Goal: Information Seeking & Learning: Find specific page/section

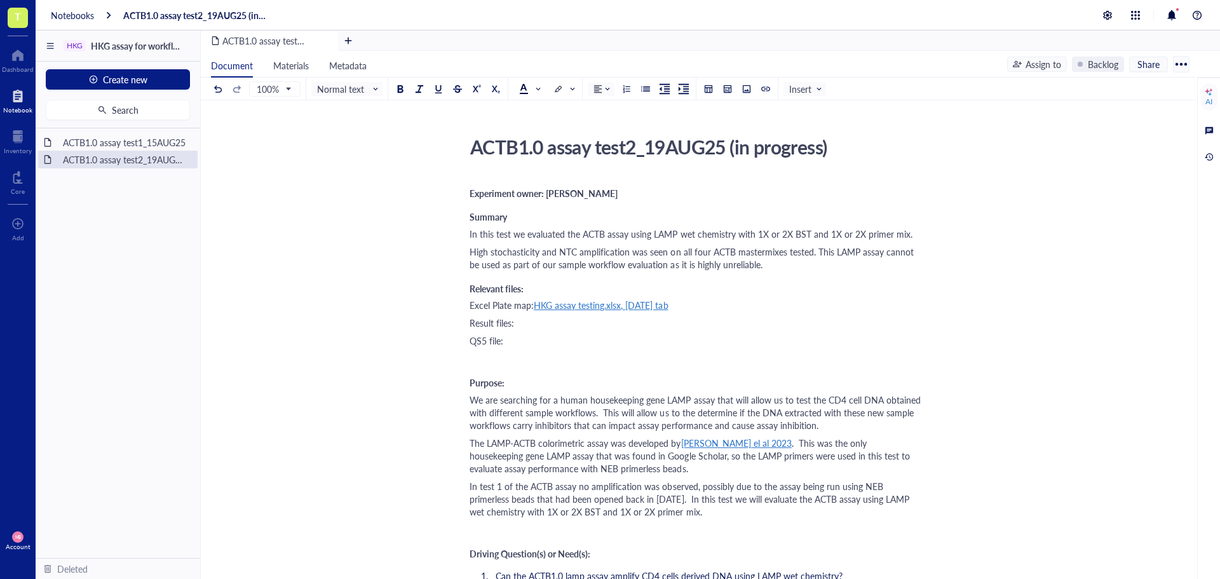
click at [566, 346] on div "QS5 file:" at bounding box center [696, 340] width 453 height 13
drag, startPoint x: 508, startPoint y: 341, endPoint x: 648, endPoint y: 337, distance: 139.9
click at [648, 337] on div "QS5 file: ACTB1.0 assay test2_19AUG25.eds" at bounding box center [696, 340] width 453 height 13
click at [637, 311] on div at bounding box center [641, 309] width 9 height 9
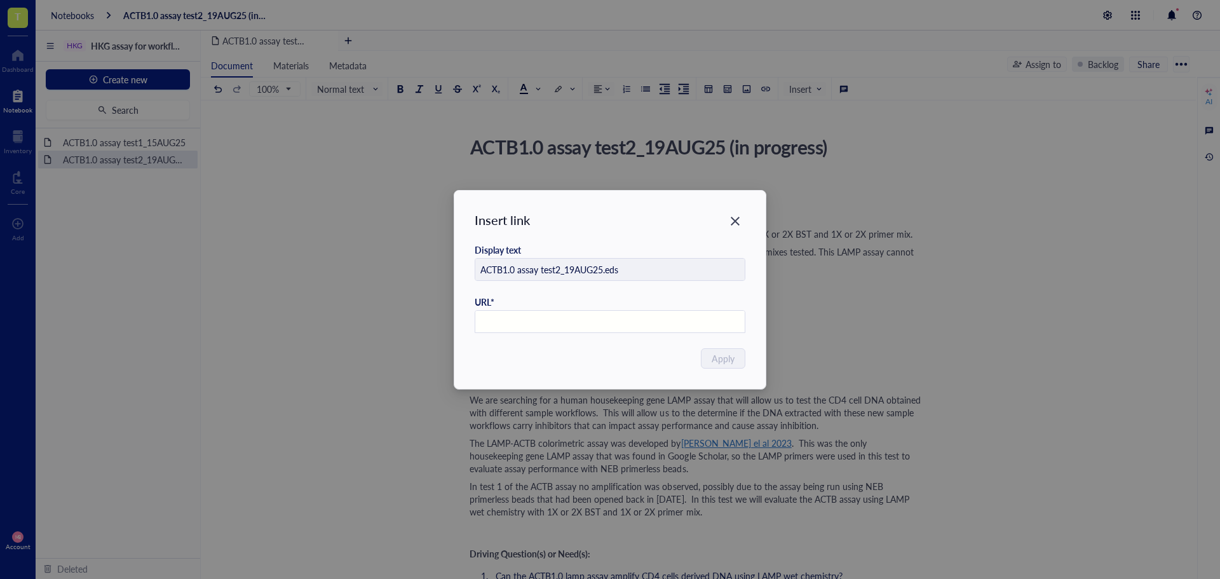
paste input "https://apps.thermofisher.com/apps/da2/#/plates/f3b0634d-8dee-497c-bd5a-05278ef…"
type input "https://apps.thermofisher.com/apps/da2/#/plates/f3b0634d-8dee-497c-bd5a-05278ef…"
click at [732, 355] on span "Apply" at bounding box center [723, 358] width 23 height 14
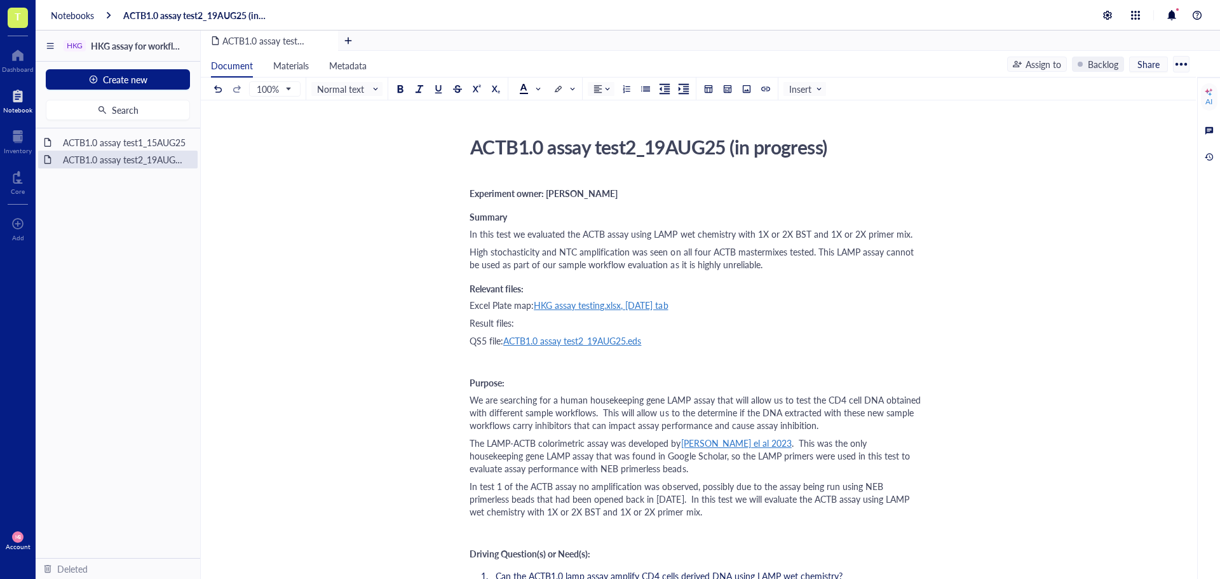
click at [908, 324] on div "Result files:" at bounding box center [696, 323] width 453 height 13
drag, startPoint x: 665, startPoint y: 325, endPoint x: 520, endPoint y: 326, distance: 144.9
click at [520, 326] on div "Result files: http://ACTB1.0_test1_15AUG25 .xlsx" at bounding box center [696, 323] width 453 height 13
click at [684, 296] on button at bounding box center [690, 292] width 14 height 14
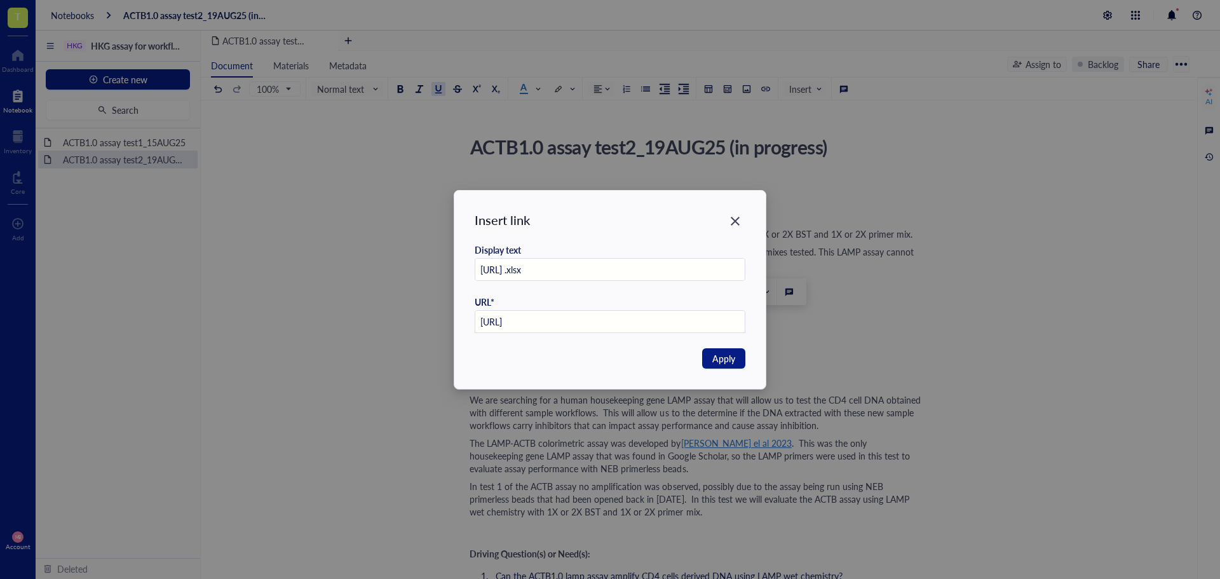
paste input "s://docs.google.com/spreadsheets/d/1ji9v6jztVC1bS9E93a_PogCLNweNqVlY/edit?gid=8…"
type input "https://docs.google.com/spreadsheets/d/1ji9v6jztVC1bS9E93a_PogCLNweNqVlY/edit?g…"
click at [506, 271] on input "http://ACTB1.0_test1_15AUG25 .xlsx" at bounding box center [610, 270] width 270 height 23
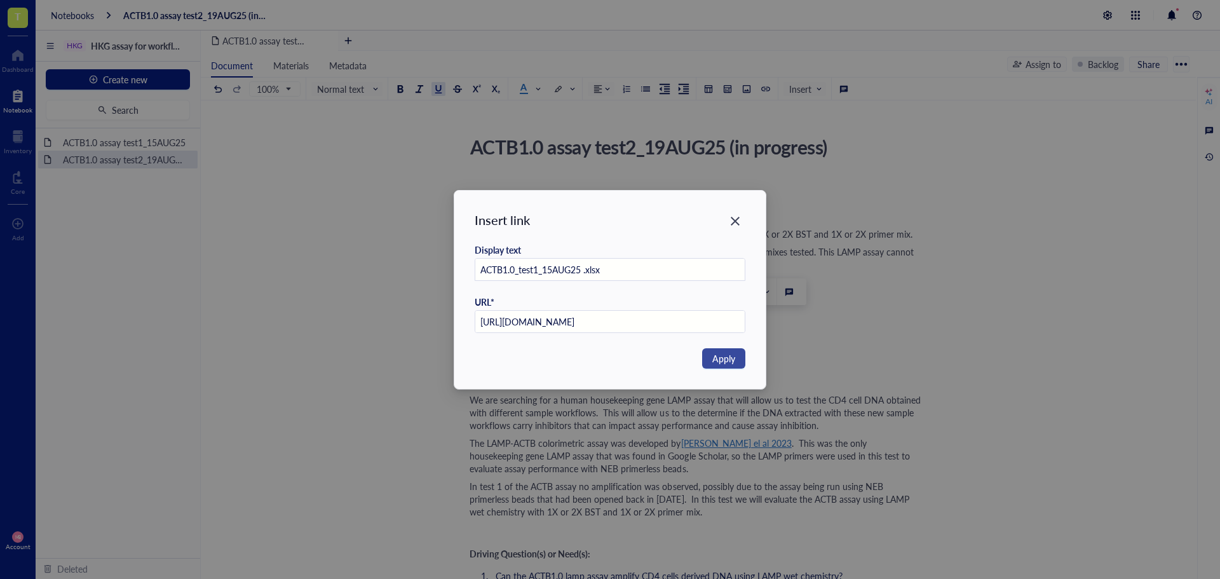
type input "ACTB1.0_test1_15AUG25 .xlsx"
click at [729, 359] on span "Apply" at bounding box center [723, 358] width 23 height 14
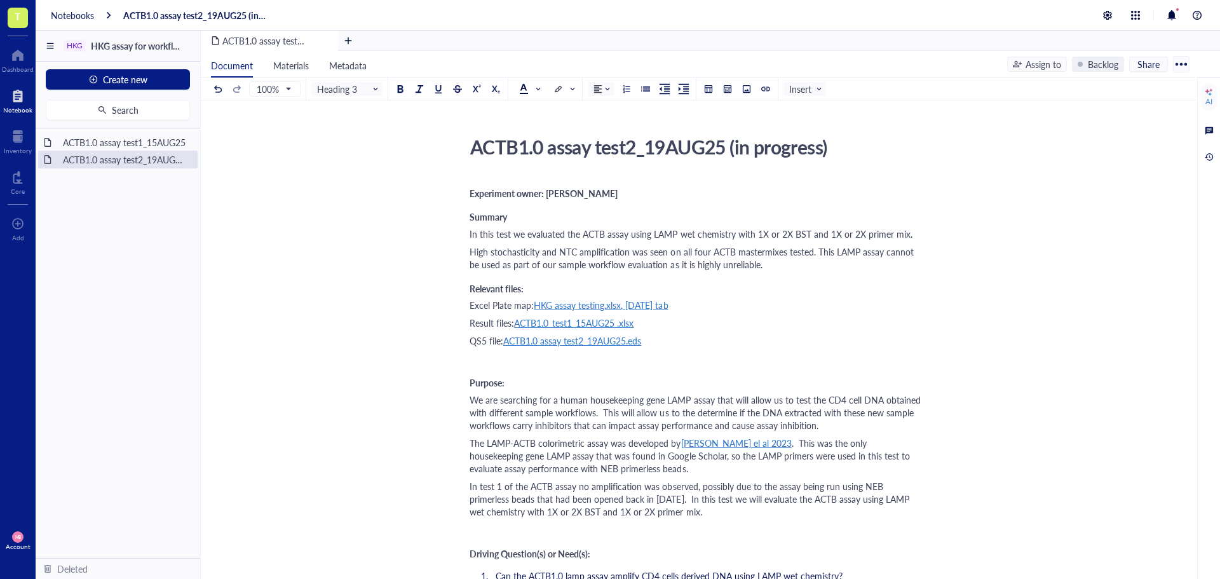
click at [723, 320] on div "Result files: ACTB1.0_test1_15AUG25 .xlsx" at bounding box center [696, 323] width 453 height 13
drag, startPoint x: 656, startPoint y: 327, endPoint x: 642, endPoint y: 325, distance: 14.0
click at [642, 325] on div "Result files: ACTB1.0_test1_15AUG25 .xlsx &" at bounding box center [696, 323] width 453 height 13
click at [658, 348] on div at bounding box center [654, 347] width 9 height 9
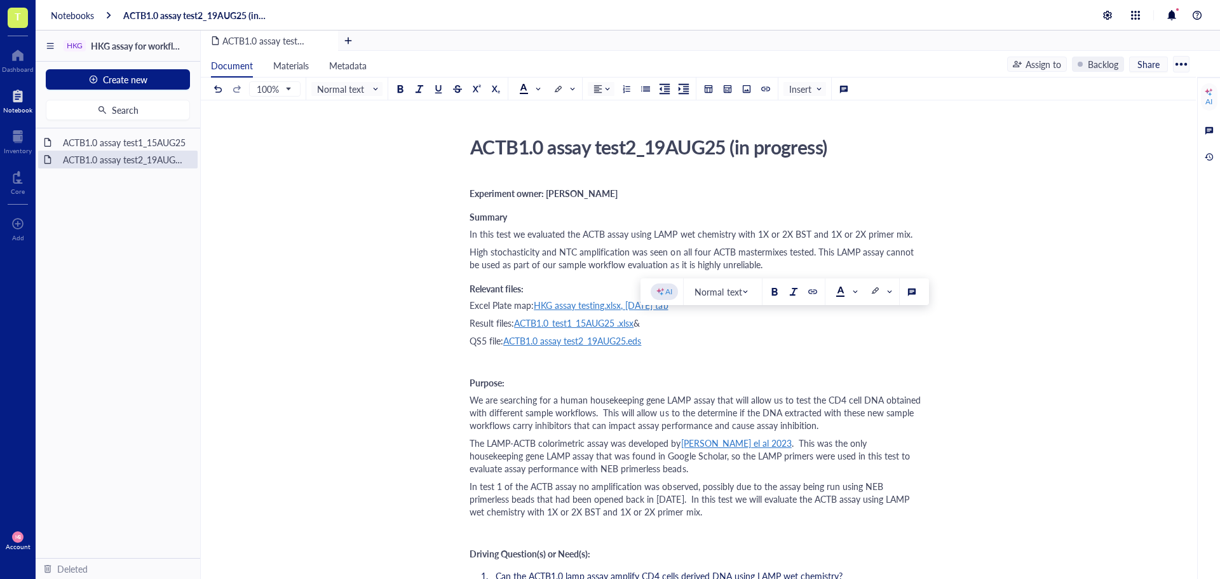
click at [719, 329] on div "Result files: ACTB1.0_test1_15AUG25 .xlsx &" at bounding box center [696, 323] width 453 height 13
drag, startPoint x: 824, startPoint y: 328, endPoint x: 653, endPoint y: 319, distance: 170.6
click at [653, 319] on div "Result files: ACTB1.0_test1_15AUG25 .xlsx & ACTB1.0 assay test2_19AUG25_Report.…" at bounding box center [696, 323] width 453 height 13
click at [815, 288] on div at bounding box center [812, 291] width 9 height 9
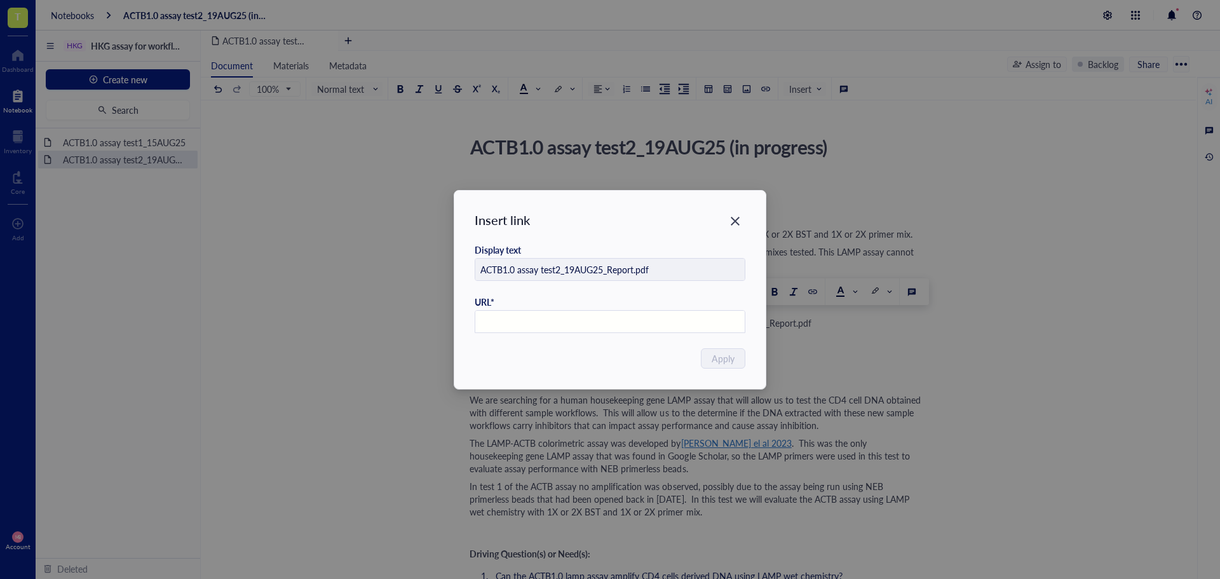
paste input "https://drive.google.com/drive/u/0/folders/1ehc_tqSZ8qEC4BuGAx8wXYmBxdxA4sQN"
type input "https://drive.google.com/drive/u/0/folders/1ehc_tqSZ8qEC4BuGAx8wXYmBxdxA4sQN"
click at [723, 360] on span "Apply" at bounding box center [723, 358] width 23 height 14
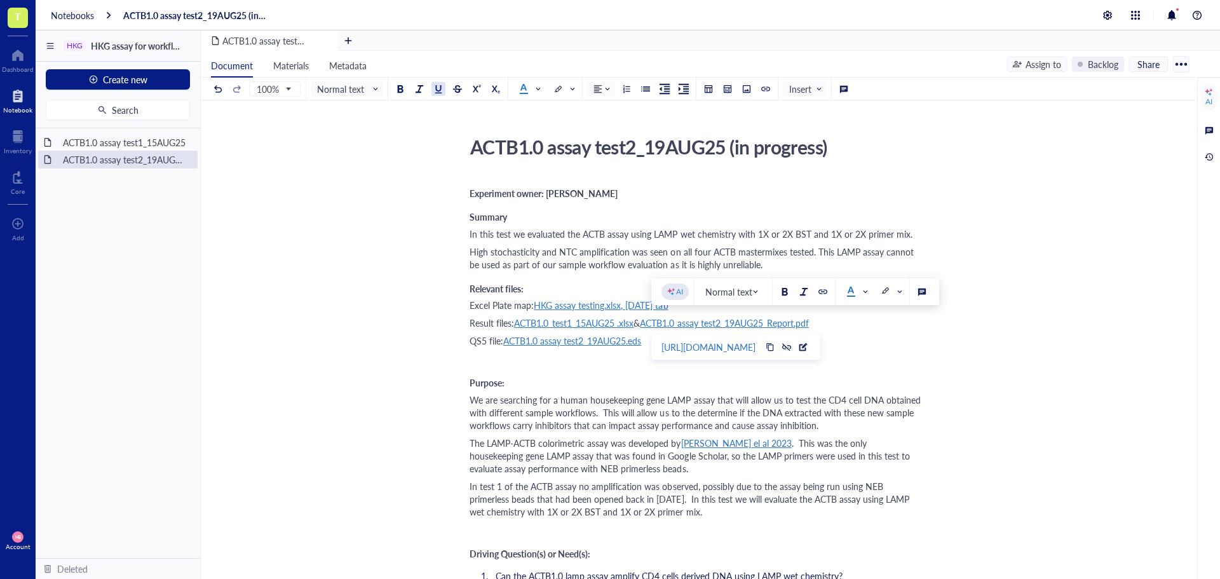
click at [835, 155] on div "ACTB1.0 assay test2_19AUG25 (in progress)" at bounding box center [691, 147] width 453 height 32
type textarea "ACTB1.0 assay test2_19AUG25"
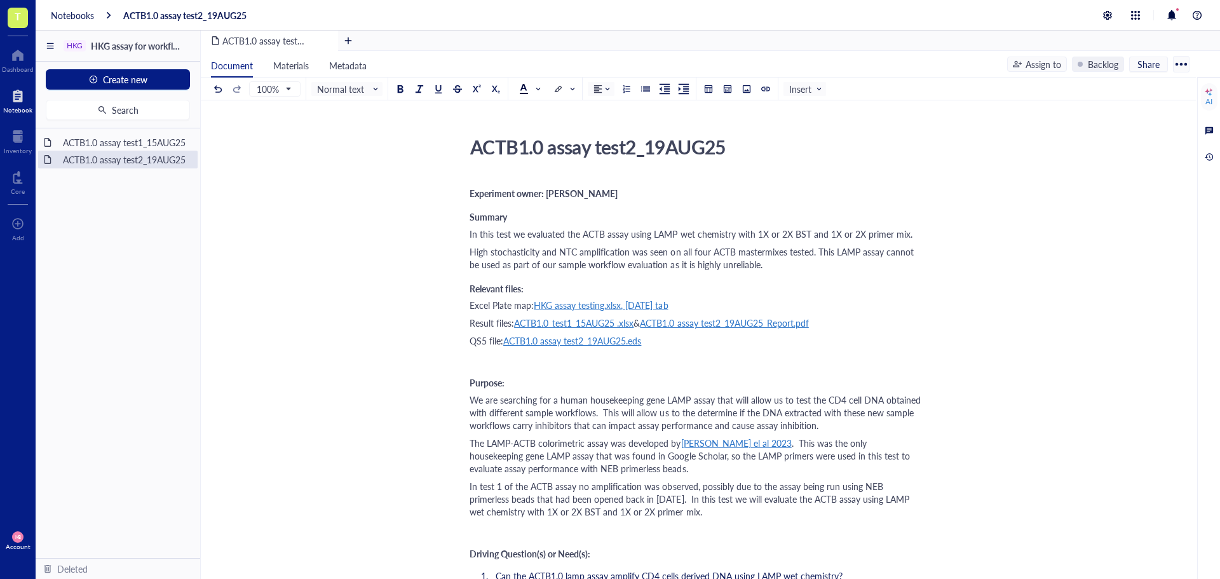
click at [90, 10] on div "Notebooks" at bounding box center [72, 15] width 43 height 11
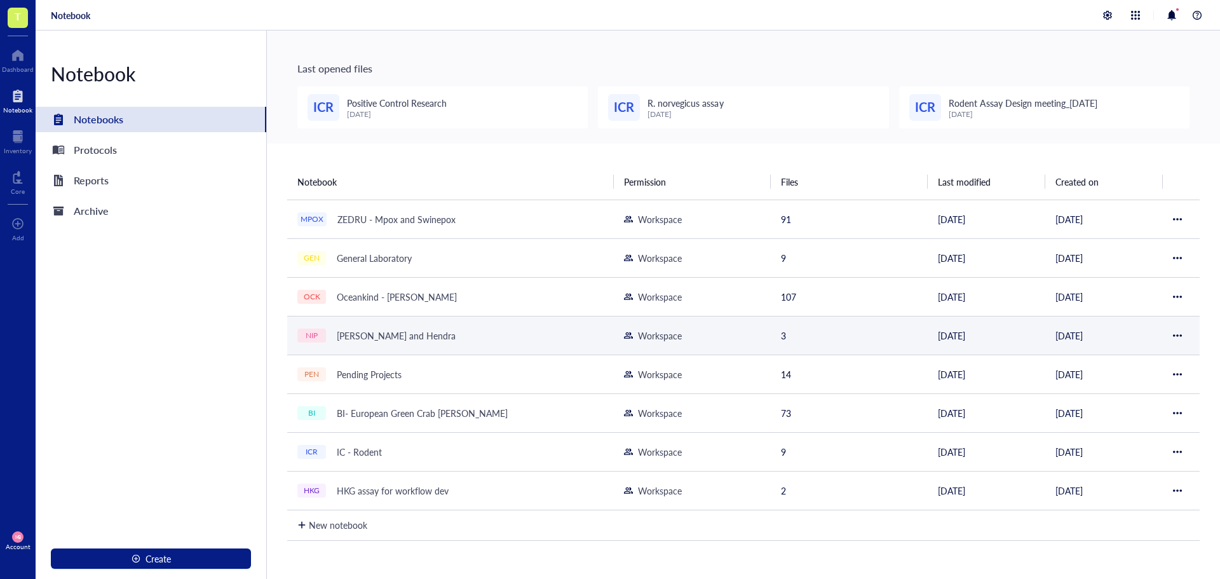
click at [517, 345] on td "NIP ZEDRU - Nipah and Hendra" at bounding box center [450, 335] width 327 height 39
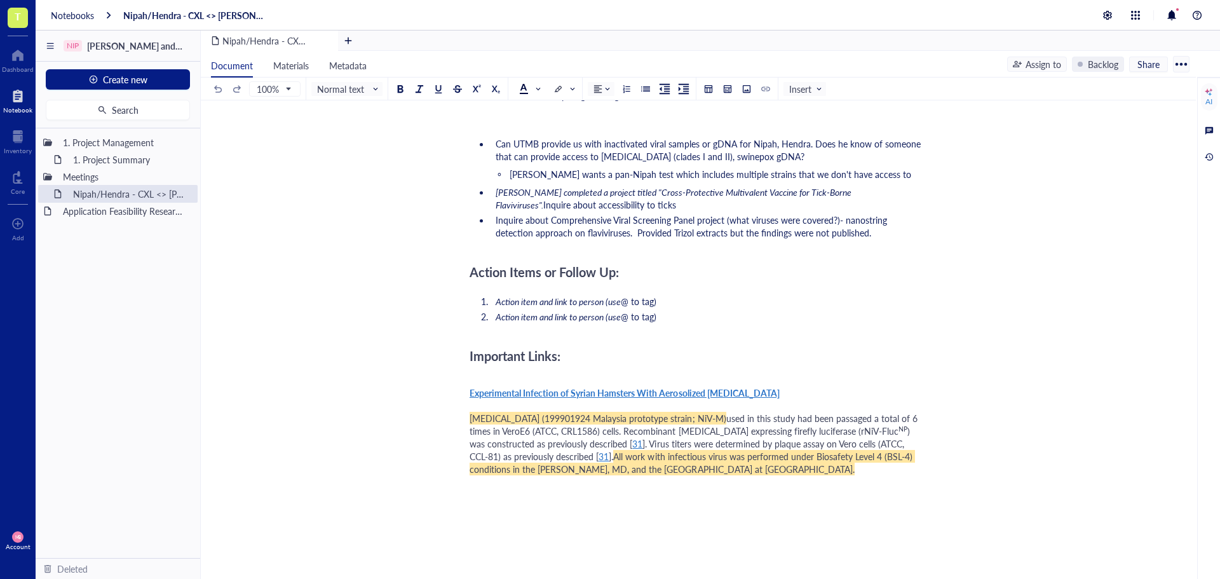
scroll to position [939, 0]
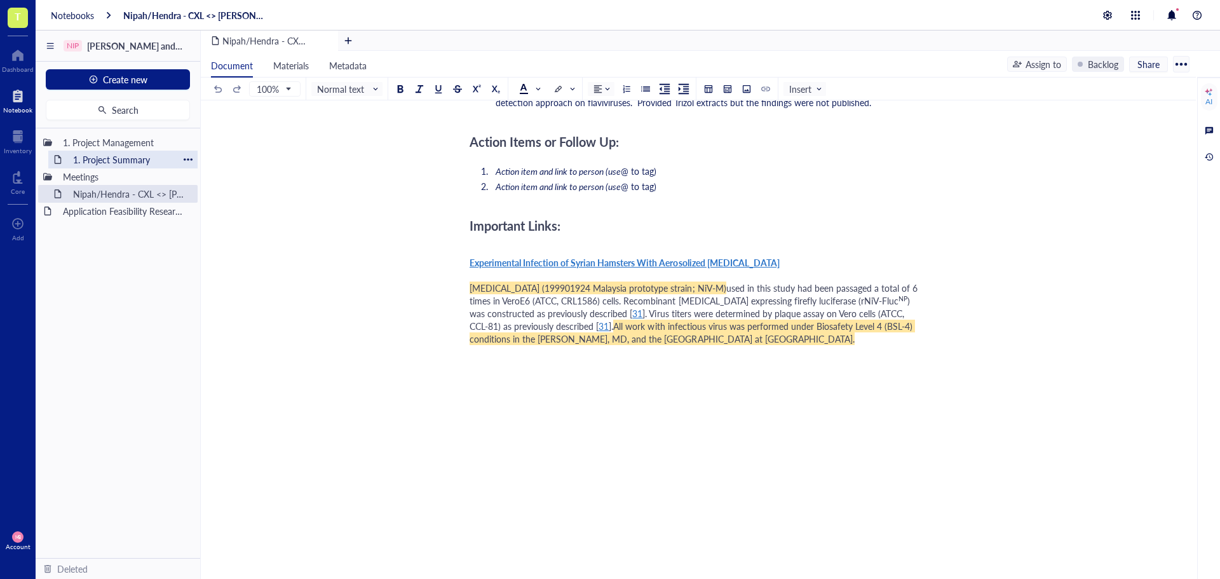
click at [144, 160] on div "1. Project Summary" at bounding box center [122, 160] width 111 height 18
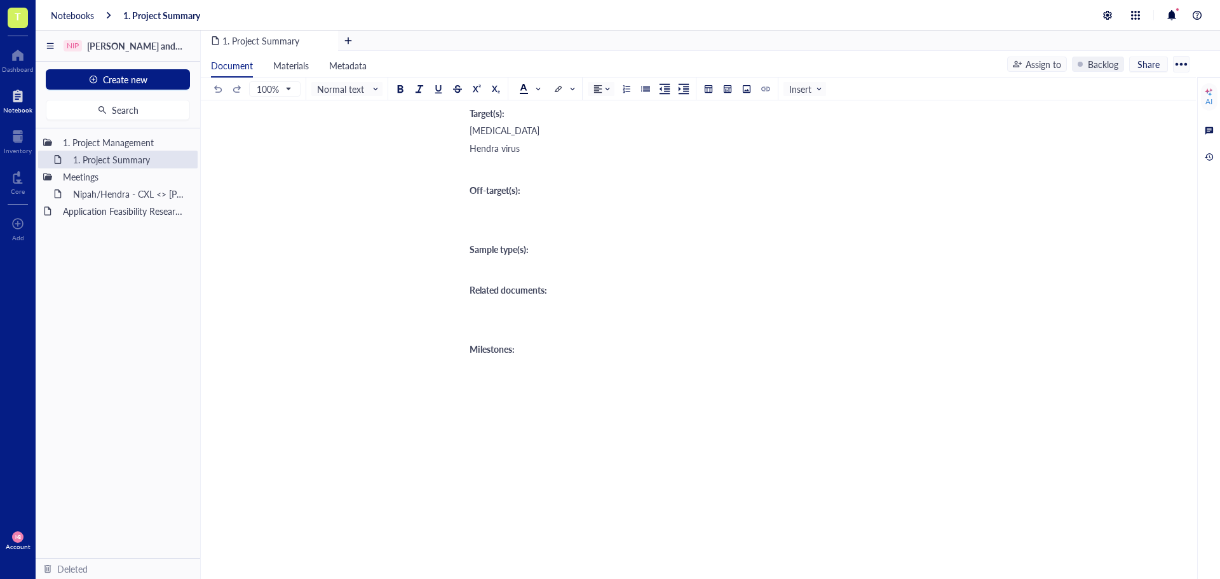
scroll to position [367, 0]
click at [93, 211] on div "Application Feasibility Research (Disease)" at bounding box center [117, 211] width 121 height 18
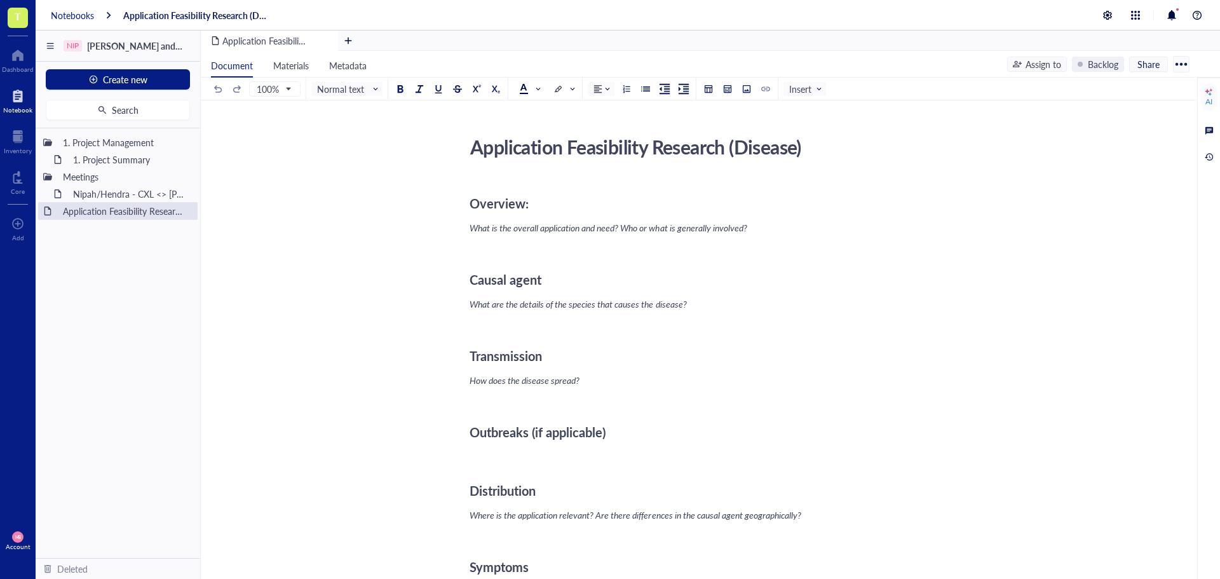
click at [72, 16] on div "Notebooks" at bounding box center [72, 15] width 43 height 11
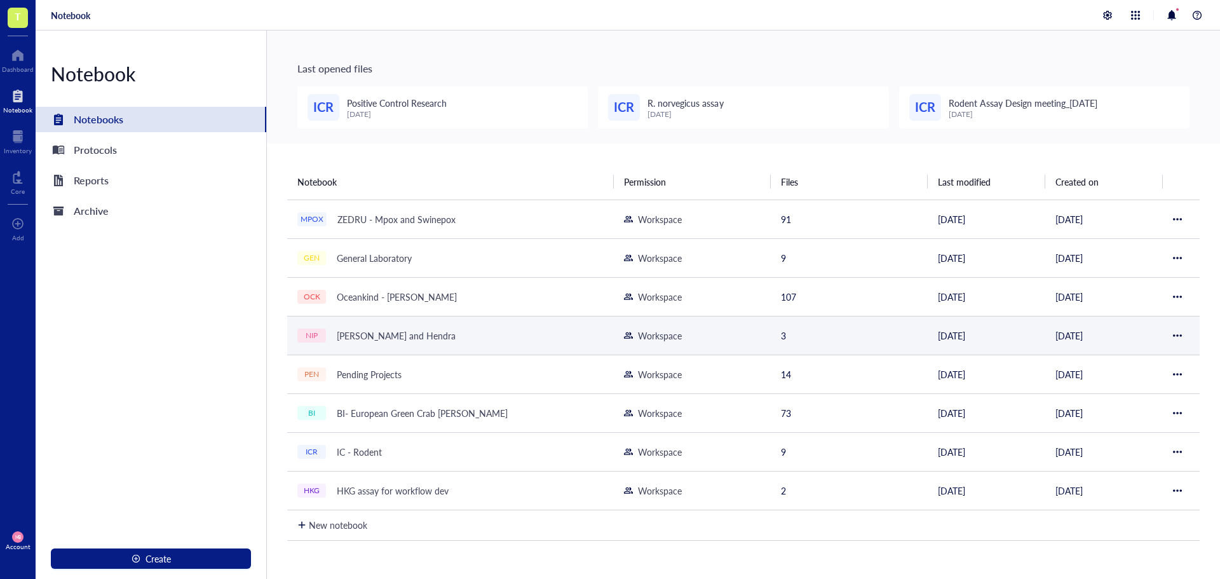
click at [1176, 331] on div at bounding box center [1177, 335] width 9 height 9
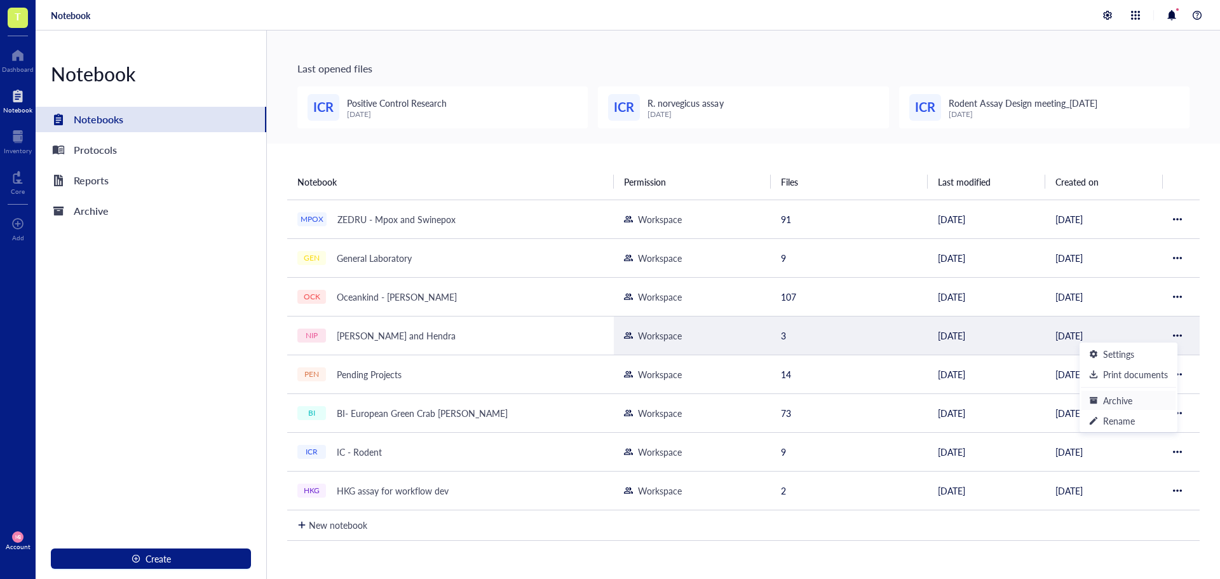
click at [1126, 397] on div "Archive" at bounding box center [1117, 400] width 29 height 14
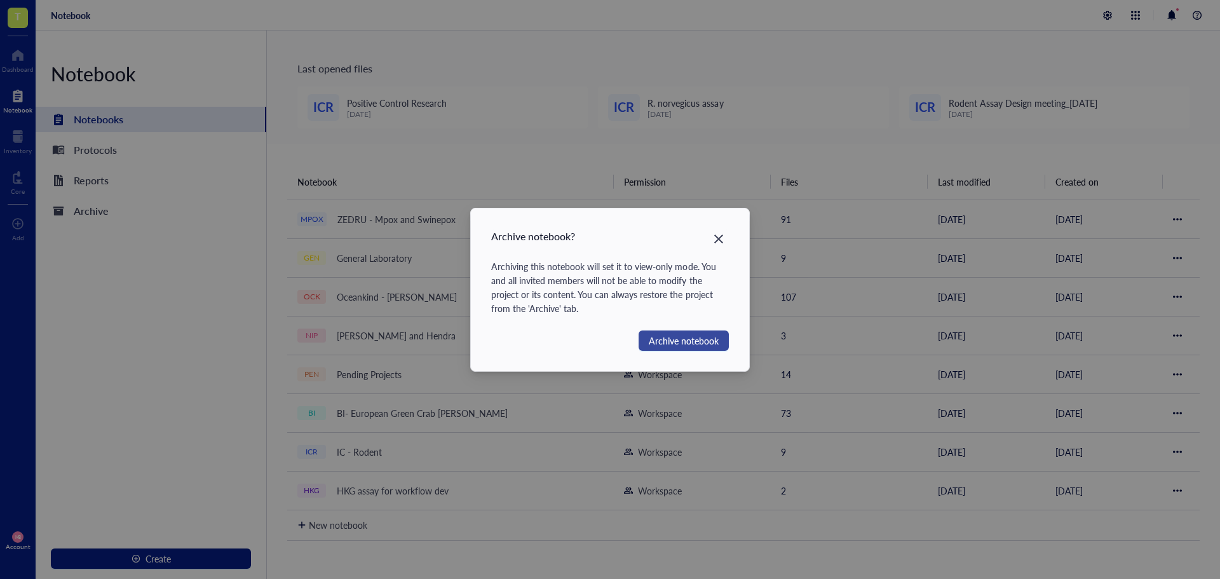
click at [662, 344] on span "Archive notebook" at bounding box center [684, 341] width 70 height 14
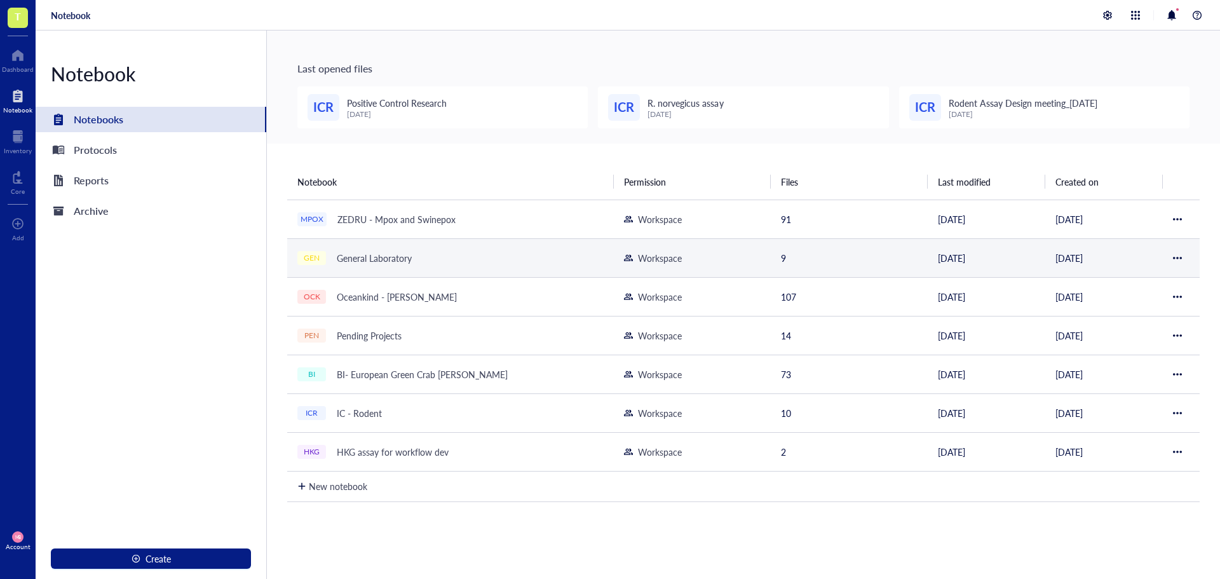
click at [370, 251] on div "General Laboratory" at bounding box center [374, 258] width 86 height 18
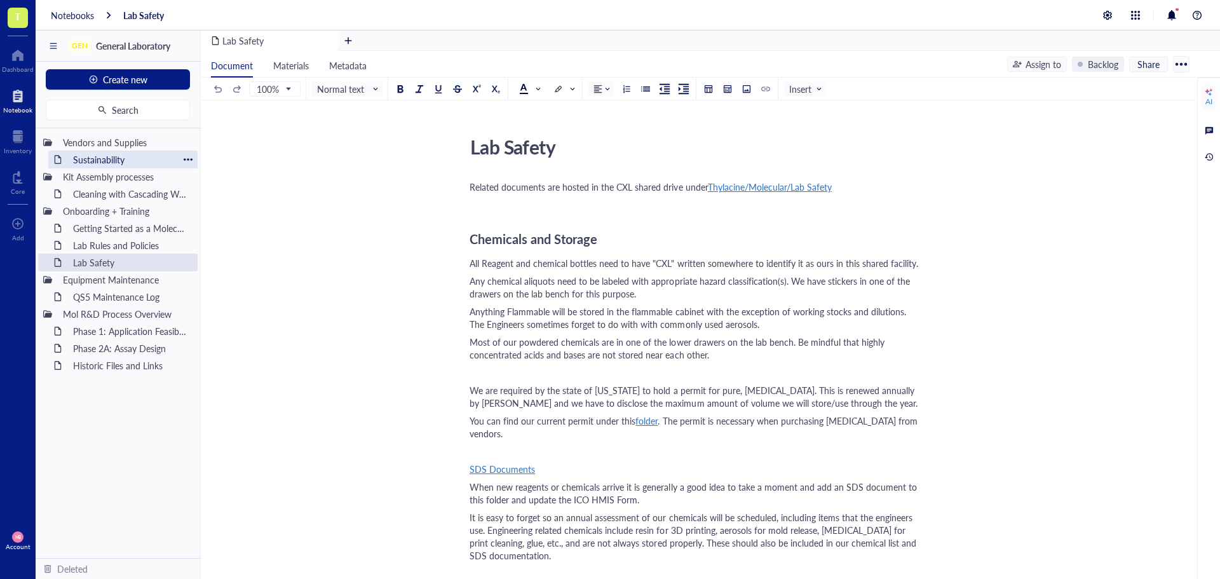
click at [88, 166] on div "Sustainability" at bounding box center [122, 160] width 111 height 18
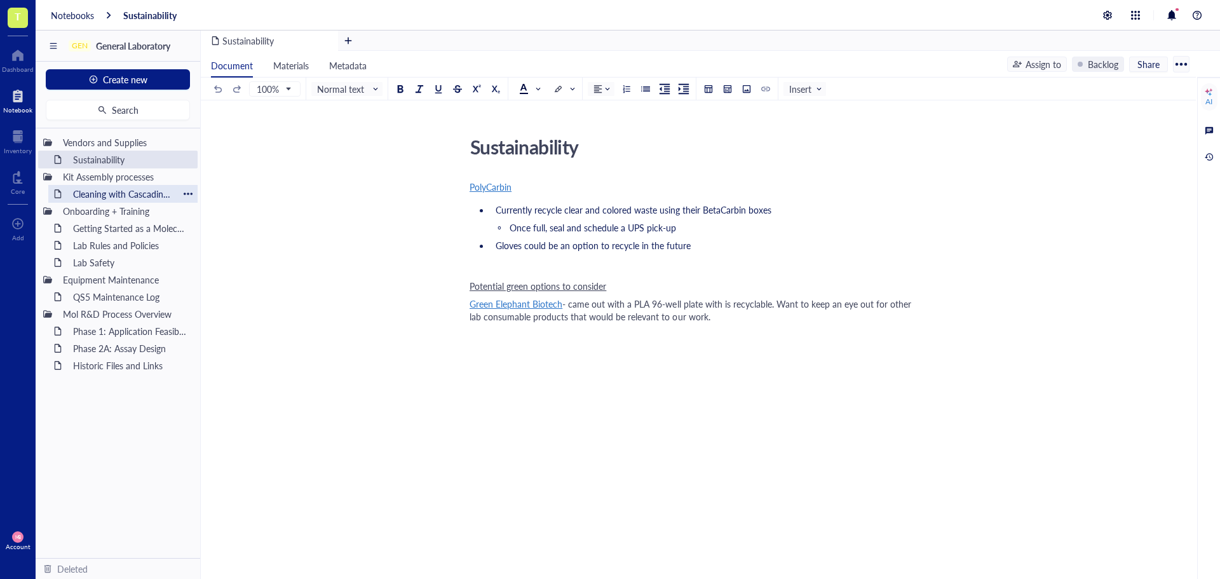
click at [86, 190] on div "Cleaning with Cascading Water Bath" at bounding box center [122, 194] width 111 height 18
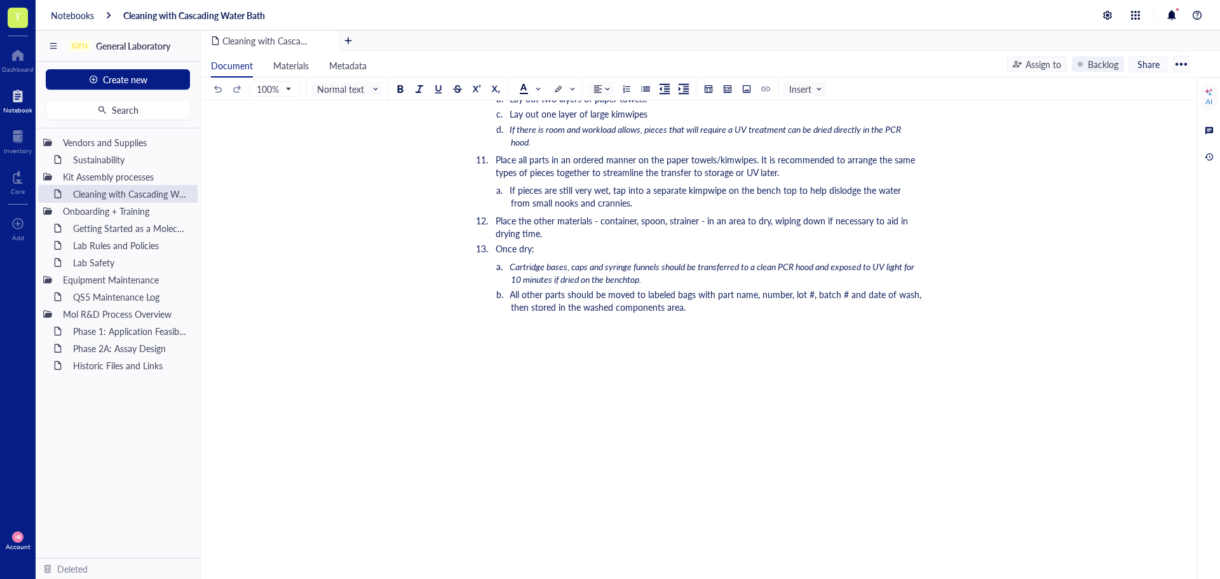
scroll to position [821, 0]
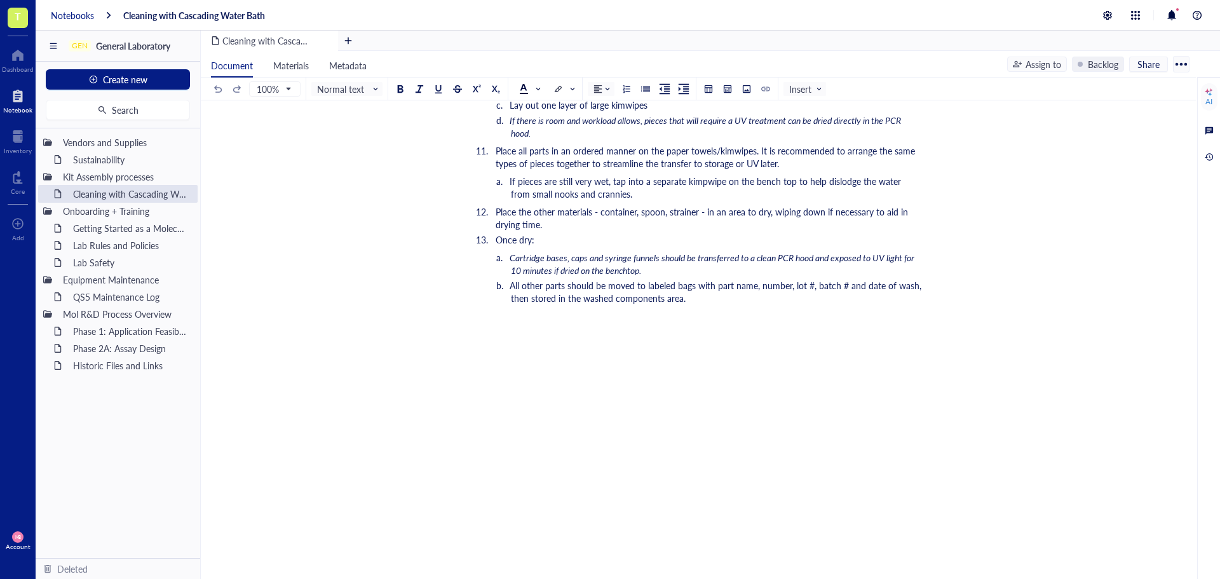
click at [75, 16] on div "Notebooks" at bounding box center [72, 15] width 43 height 11
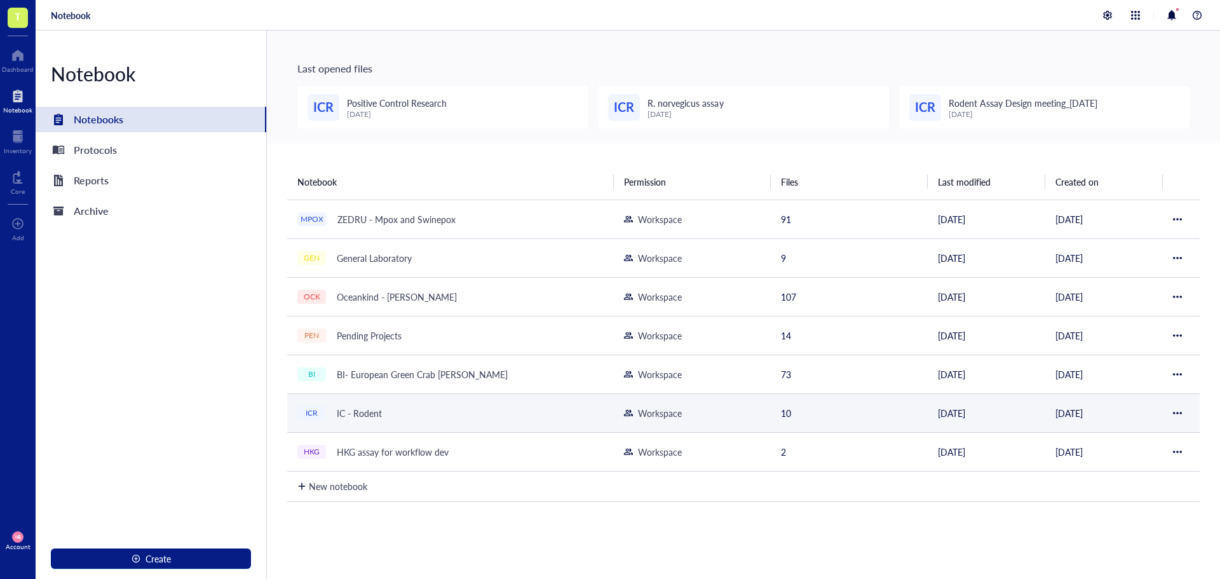
click at [377, 411] on div "IC - Rodent" at bounding box center [359, 413] width 57 height 18
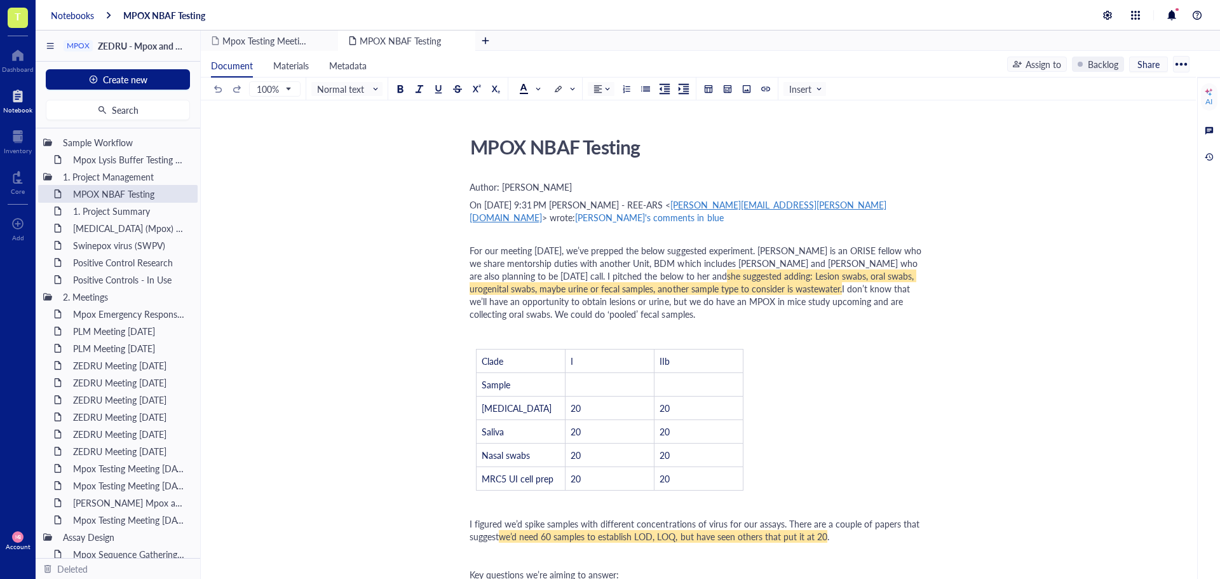
click at [61, 17] on div "Notebooks" at bounding box center [72, 15] width 43 height 11
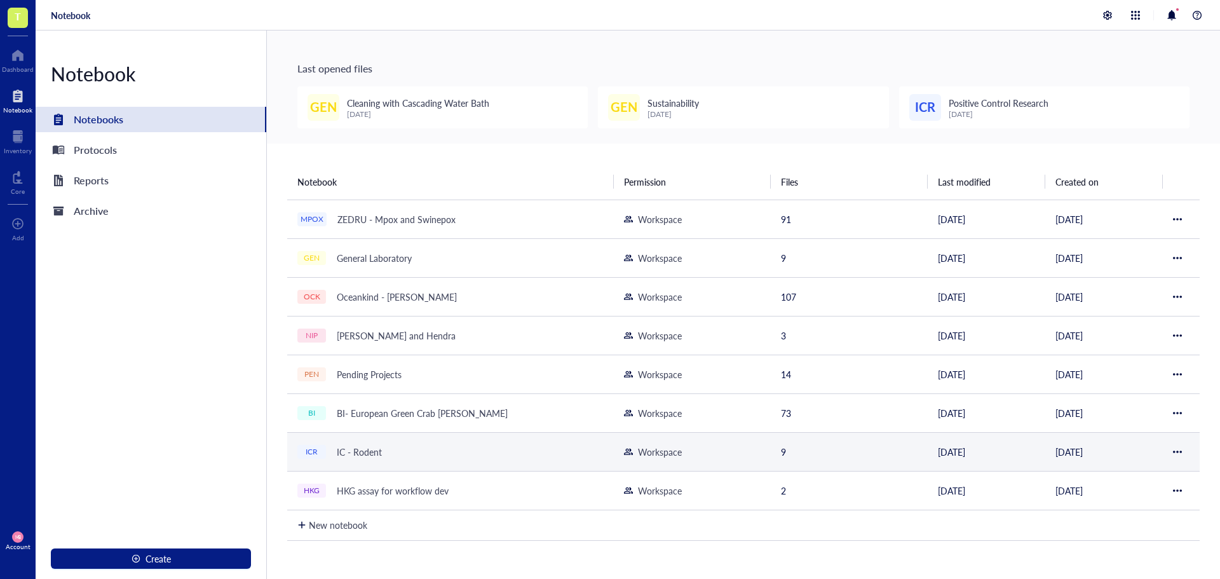
click at [400, 459] on div "ICR IC - Rodent" at bounding box center [450, 452] width 306 height 18
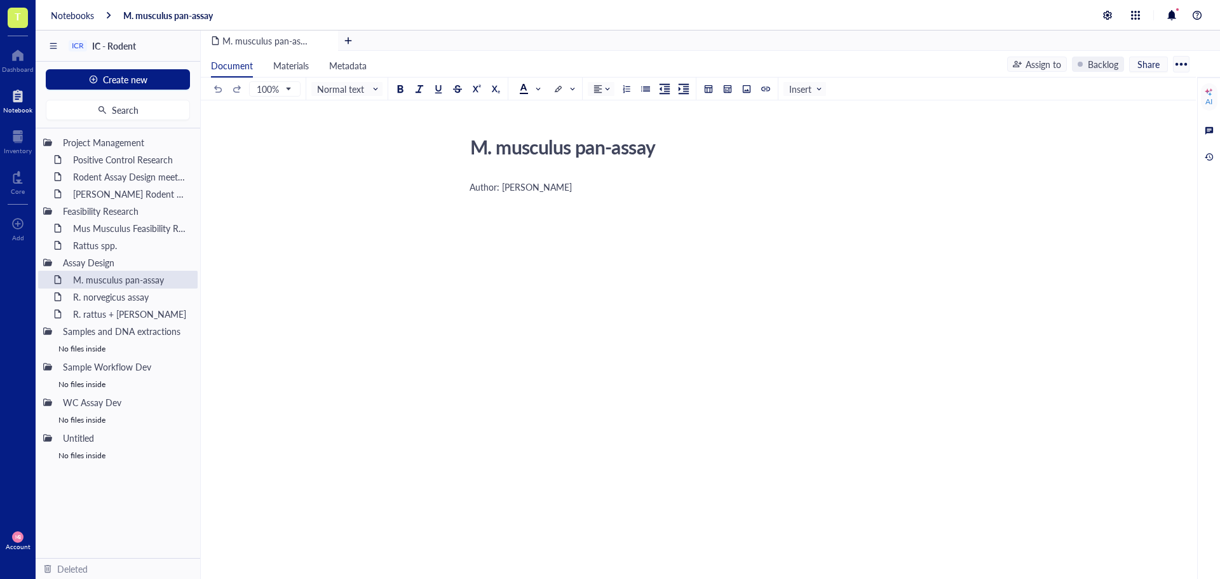
click at [474, 236] on div "Author: [PERSON_NAME] ﻿ ﻿" at bounding box center [696, 319] width 453 height 282
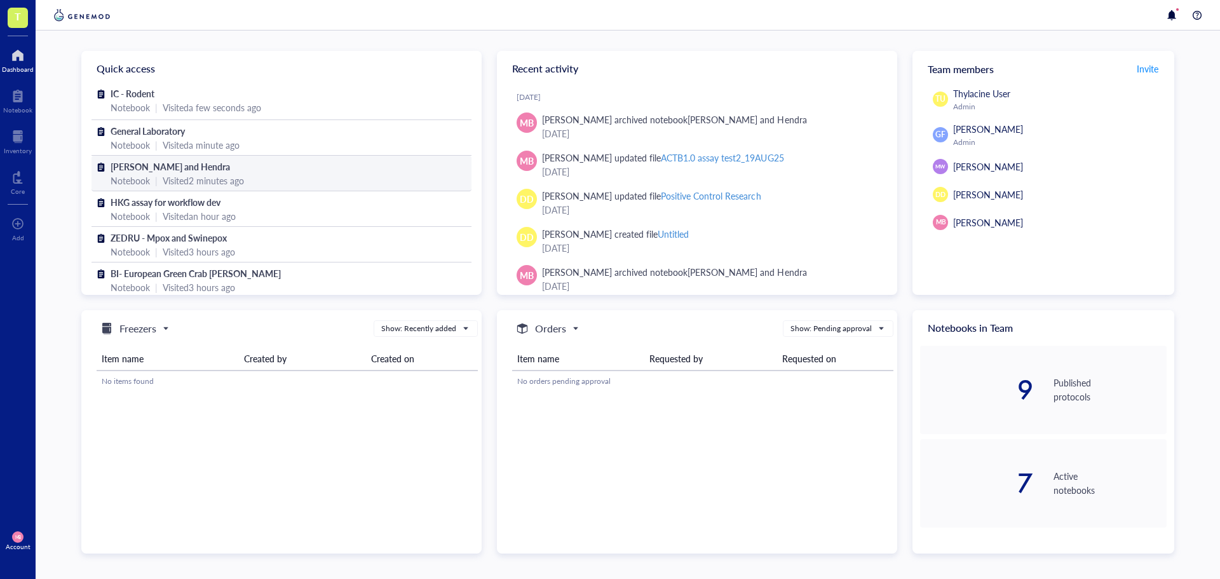
click at [125, 169] on span "[PERSON_NAME] and Hendra" at bounding box center [170, 166] width 119 height 13
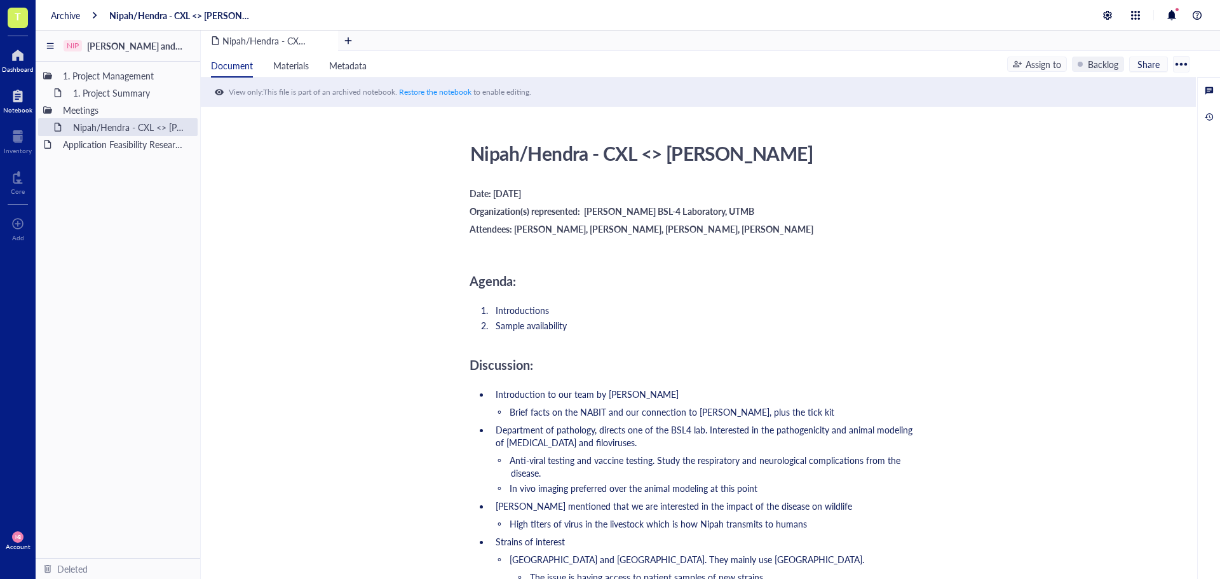
click at [19, 55] on div at bounding box center [18, 55] width 32 height 20
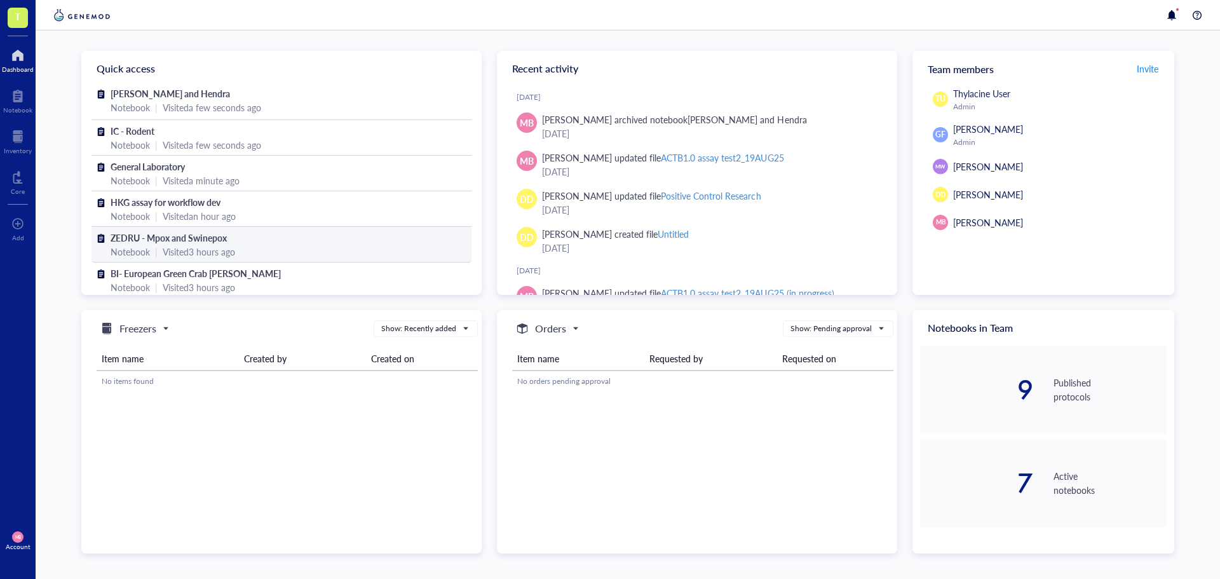
click at [153, 236] on span "ZEDRU - Mpox and Swinepox" at bounding box center [169, 237] width 116 height 13
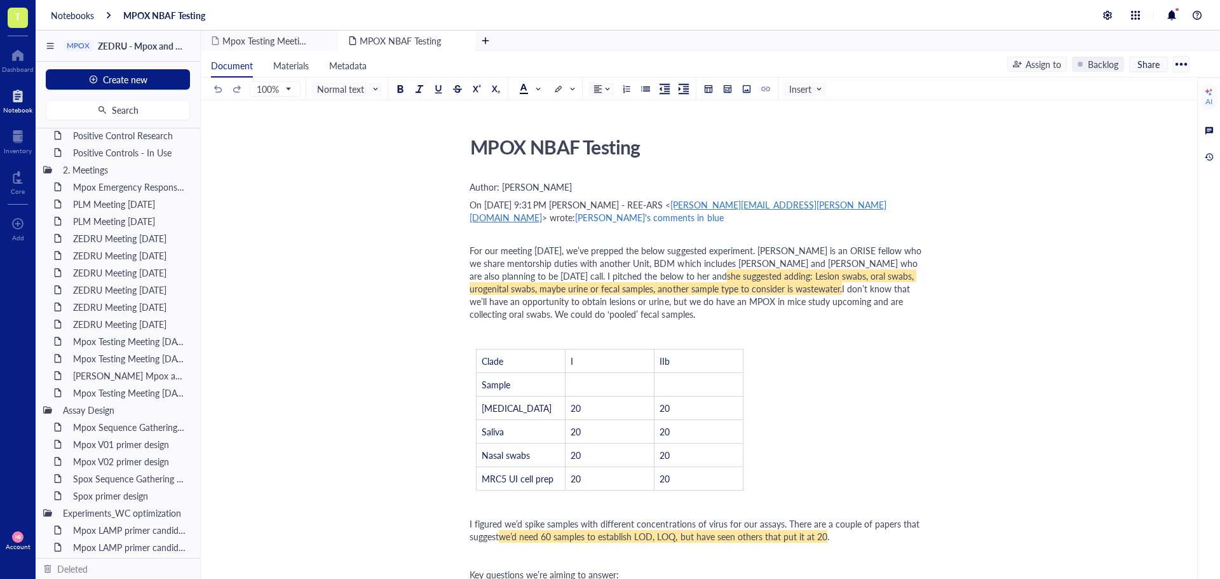
scroll to position [64, 0]
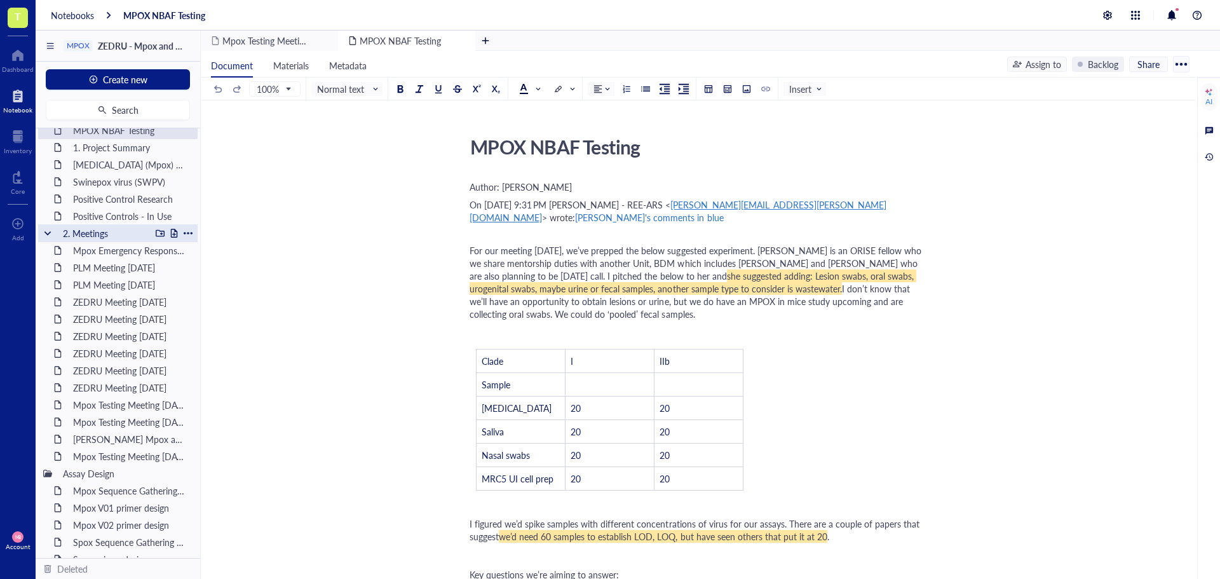
click at [46, 234] on div at bounding box center [47, 233] width 9 height 9
click at [120, 282] on div "Mpox V01 primer design" at bounding box center [122, 285] width 111 height 18
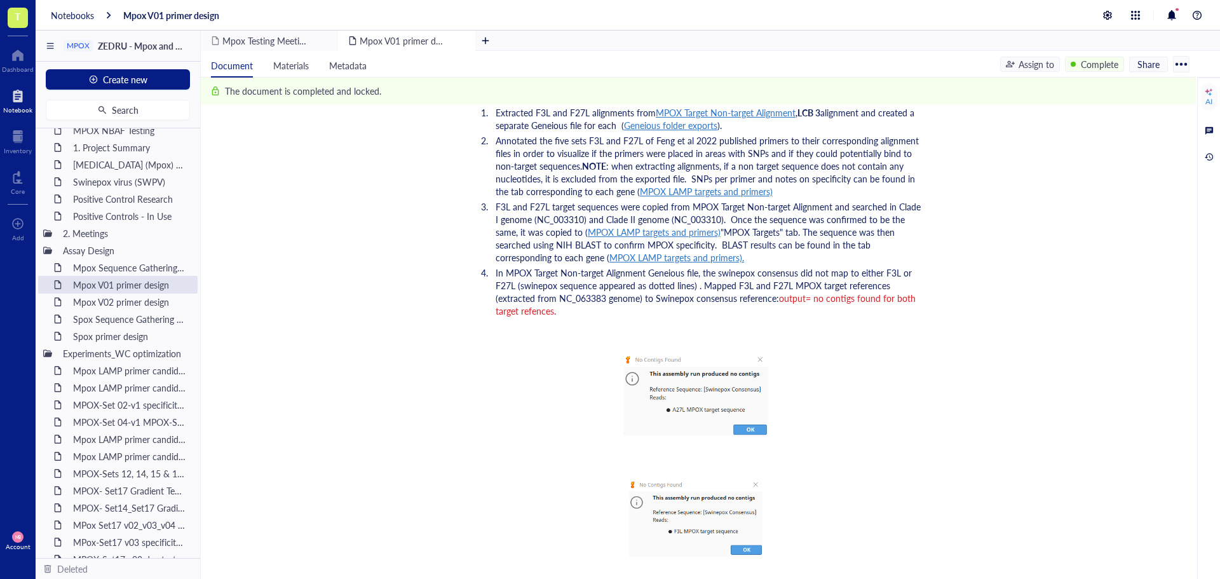
scroll to position [572, 0]
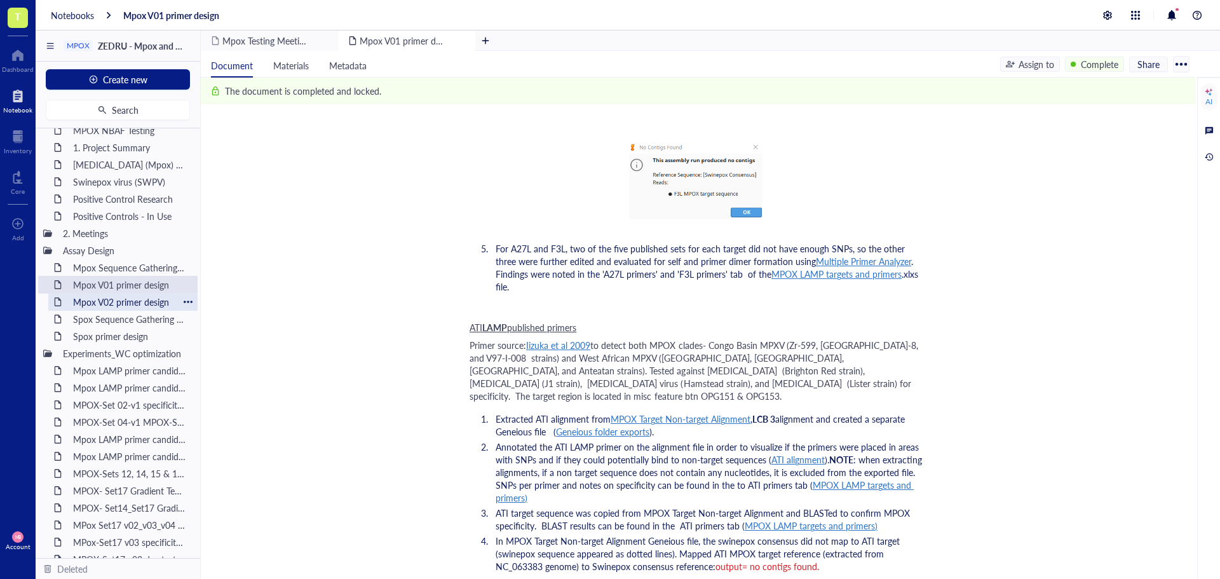
click at [114, 306] on div "Mpox V02 primer design" at bounding box center [122, 302] width 111 height 18
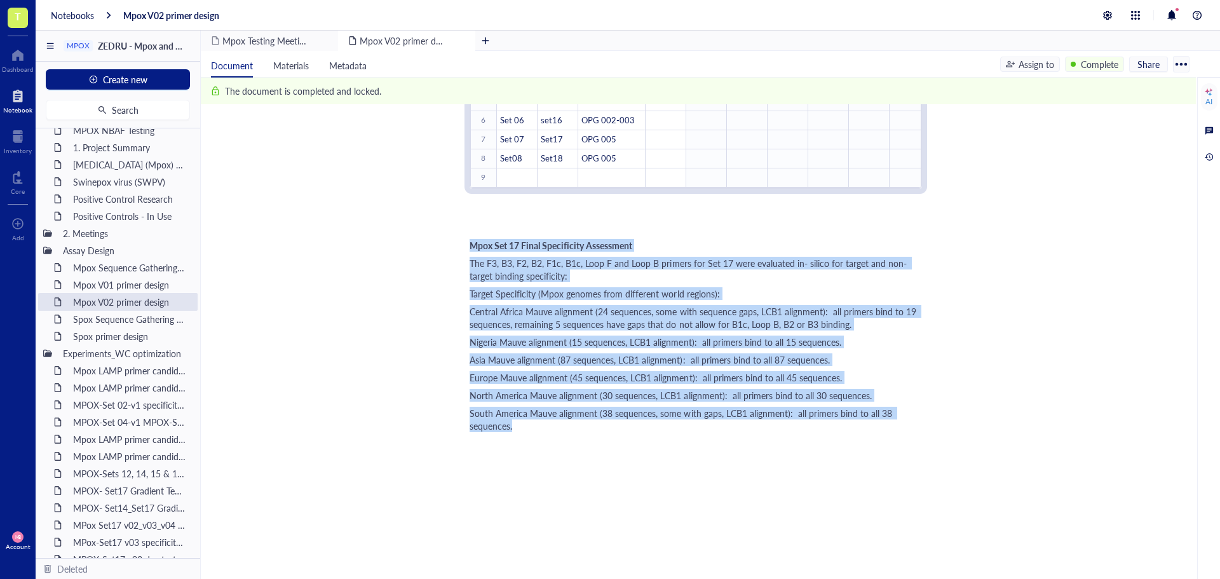
scroll to position [3277, 0]
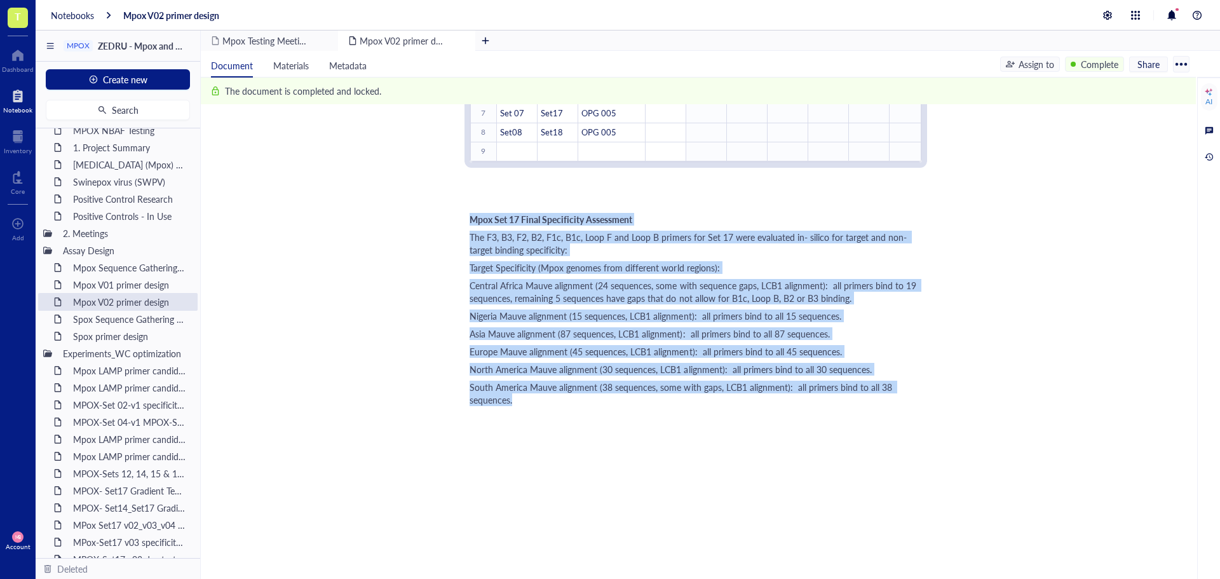
drag, startPoint x: 470, startPoint y: 217, endPoint x: 657, endPoint y: 436, distance: 288.1
copy div "Documents CXL MPOX V02 Target 1_5 primers.xls MPOX Target Non-target Alignment …"
